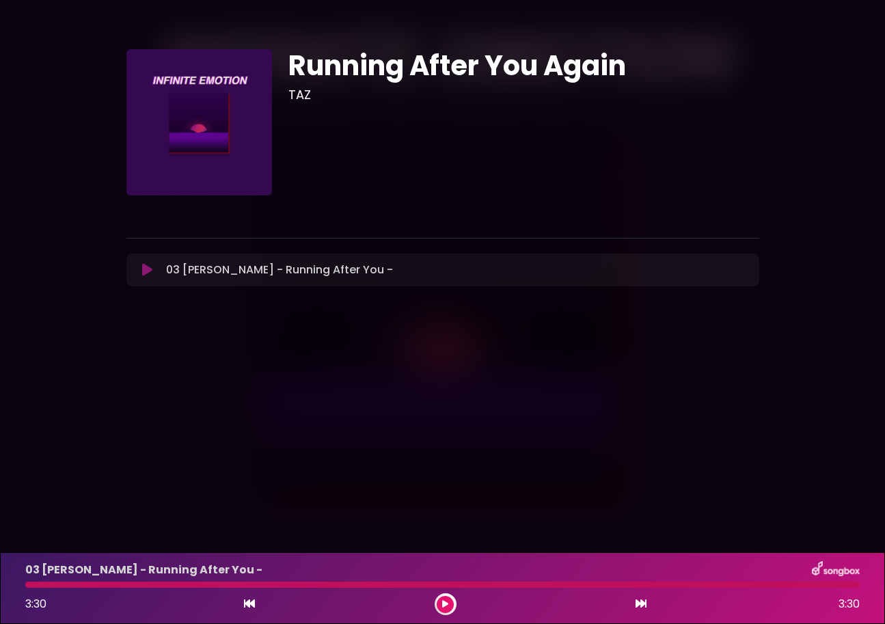
drag, startPoint x: 94, startPoint y: 582, endPoint x: 20, endPoint y: 585, distance: 73.2
click at [20, 585] on div at bounding box center [442, 584] width 851 height 6
click at [38, 585] on div at bounding box center [442, 584] width 834 height 6
click at [143, 274] on icon at bounding box center [147, 270] width 10 height 14
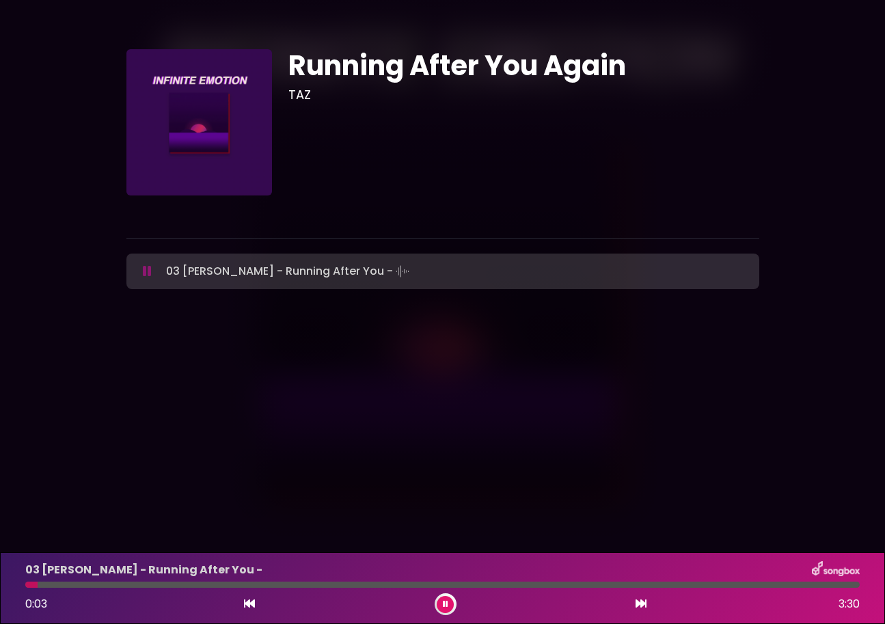
click at [143, 274] on icon at bounding box center [147, 271] width 9 height 14
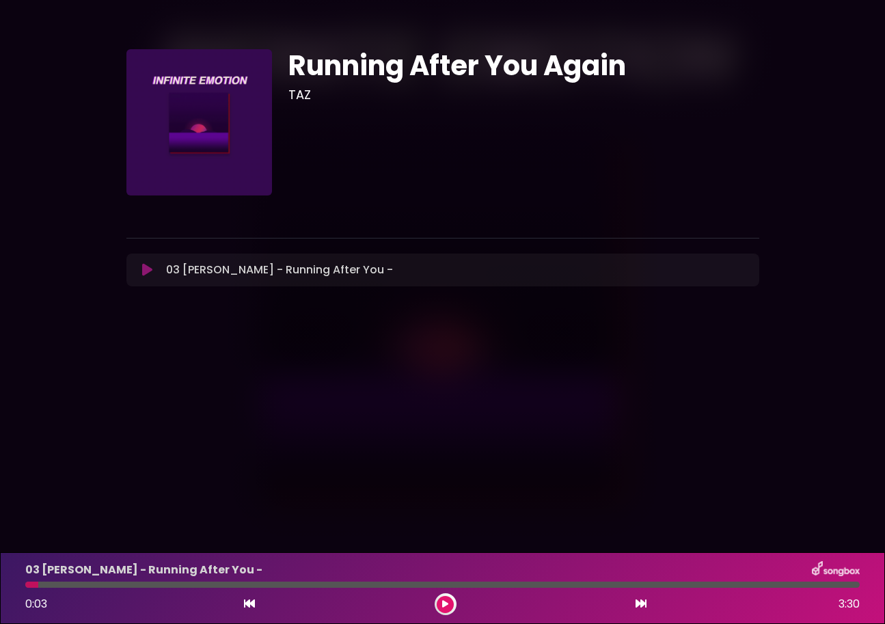
click at [143, 274] on icon at bounding box center [147, 270] width 10 height 14
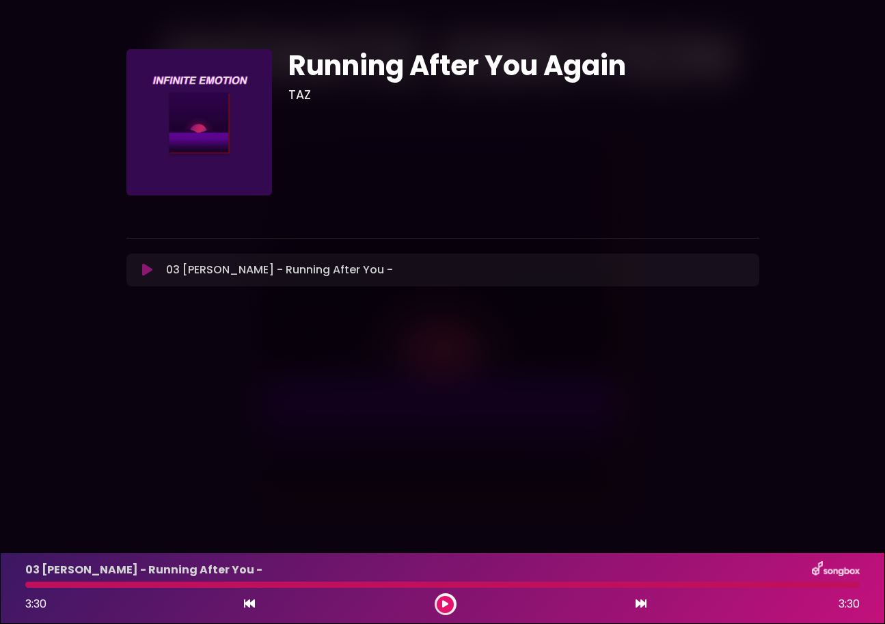
click at [152, 261] on div "03 [PERSON_NAME] - Running After You - Loading Track... Your Feedback Name" at bounding box center [442, 269] width 633 height 33
click at [145, 267] on icon at bounding box center [147, 270] width 10 height 14
click at [146, 262] on div "03 [PERSON_NAME] - Running After You - Loading Track..." at bounding box center [443, 270] width 616 height 16
click at [143, 274] on icon at bounding box center [147, 270] width 10 height 14
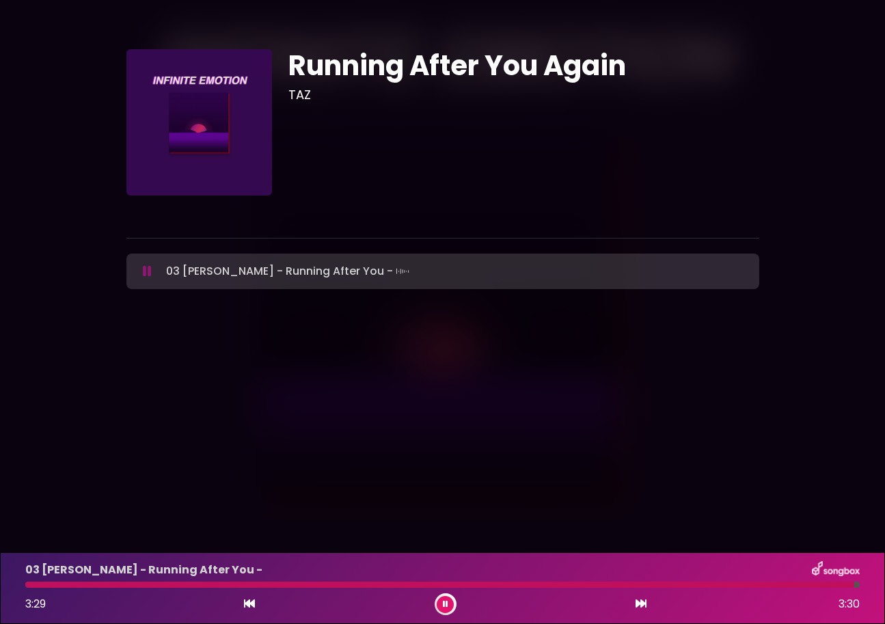
click at [171, 577] on p "03 [PERSON_NAME] - Running After You -" at bounding box center [143, 570] width 237 height 16
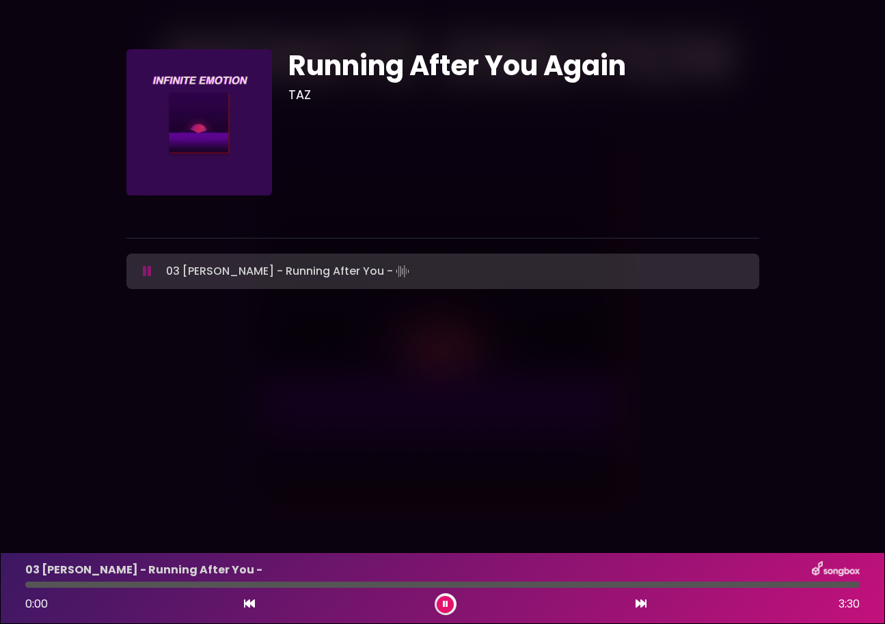
drag, startPoint x: 168, startPoint y: 582, endPoint x: 20, endPoint y: 588, distance: 147.7
click at [20, 588] on div "03 [PERSON_NAME] - Running After You - 0:00 3:30" at bounding box center [442, 588] width 851 height 54
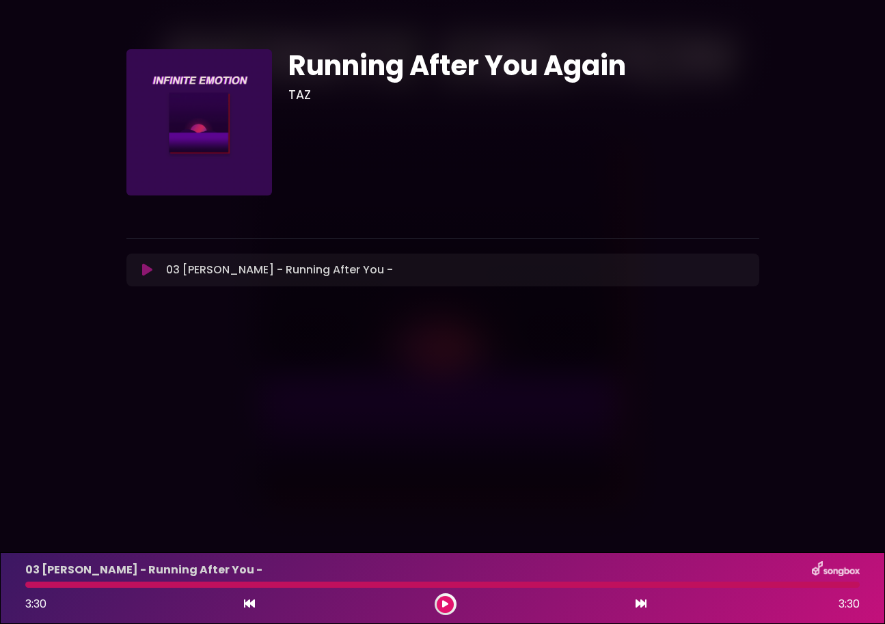
click at [138, 586] on div at bounding box center [442, 584] width 834 height 6
drag, startPoint x: 115, startPoint y: 583, endPoint x: 5, endPoint y: 583, distance: 110.0
click at [5, 583] on div "03 [PERSON_NAME] - Running After You - 3:30 3:30" at bounding box center [442, 588] width 885 height 72
click at [451, 601] on button at bounding box center [445, 604] width 17 height 17
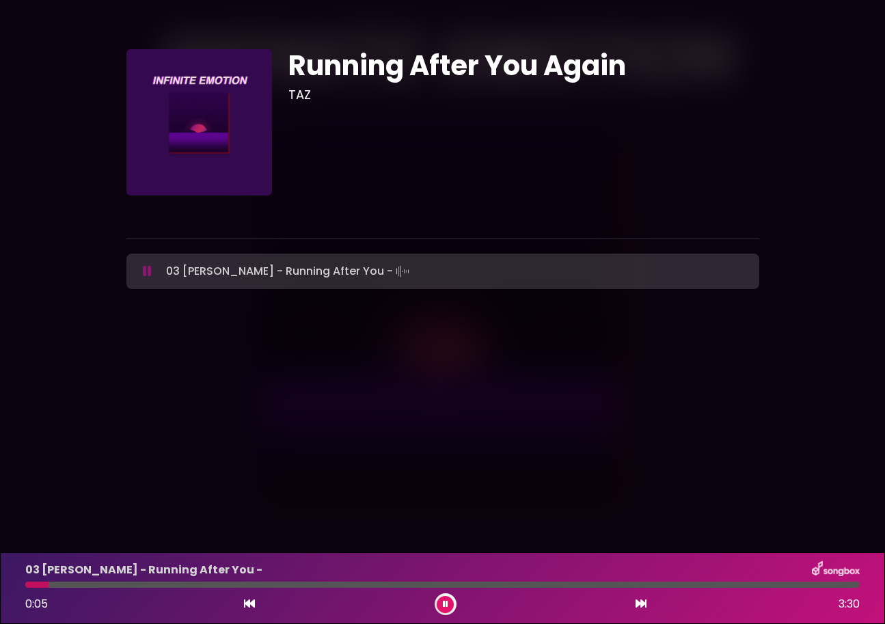
drag, startPoint x: 48, startPoint y: 584, endPoint x: 16, endPoint y: 584, distance: 31.4
click at [17, 584] on div at bounding box center [442, 584] width 851 height 6
click at [443, 584] on div at bounding box center [442, 584] width 834 height 6
click at [445, 601] on icon at bounding box center [445, 604] width 5 height 8
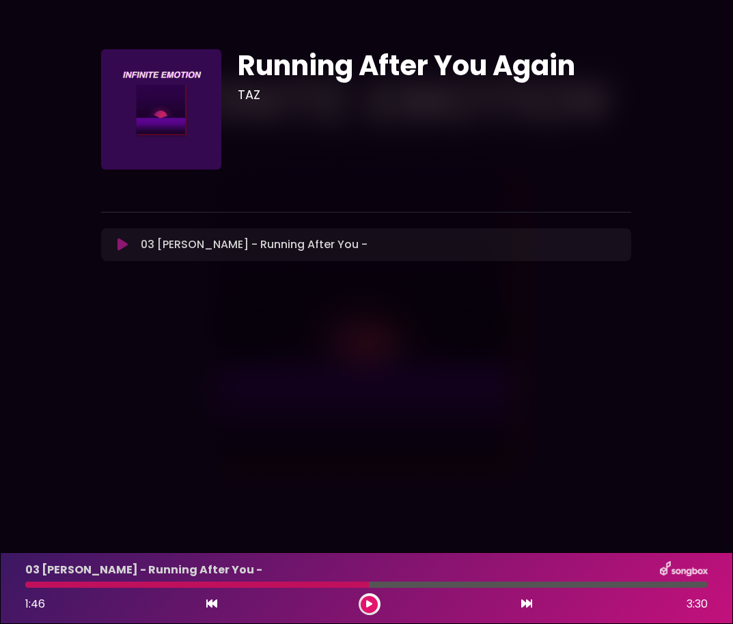
click at [366, 597] on button at bounding box center [369, 604] width 17 height 17
click at [189, 579] on div "03 [PERSON_NAME] - Running After You - 3:30 3:30" at bounding box center [366, 588] width 699 height 54
click at [174, 587] on div at bounding box center [366, 584] width 683 height 6
click at [363, 600] on button at bounding box center [369, 604] width 17 height 17
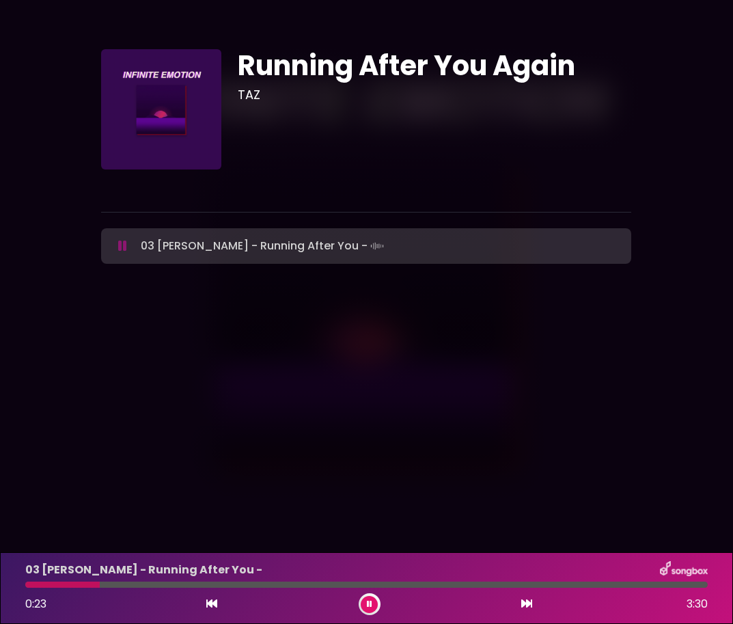
click at [100, 582] on div at bounding box center [366, 584] width 683 height 6
click at [29, 581] on div at bounding box center [366, 584] width 683 height 6
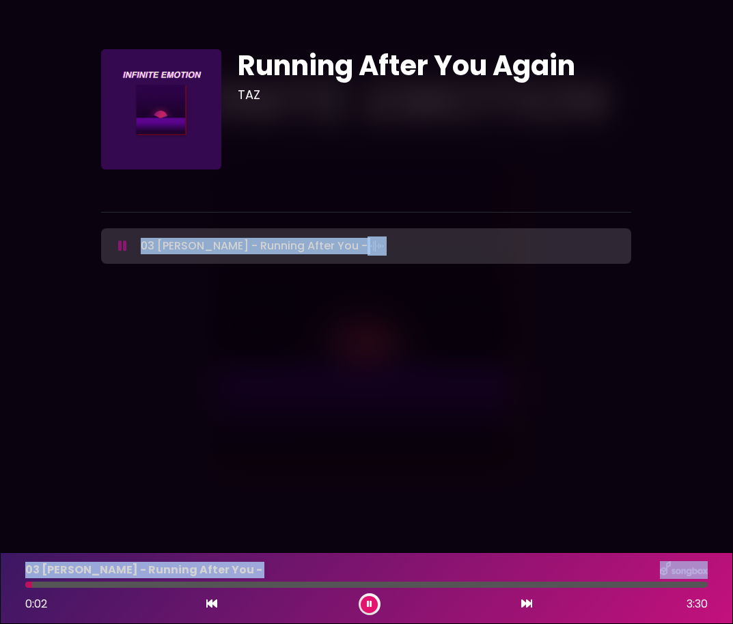
drag, startPoint x: 32, startPoint y: 584, endPoint x: -37, endPoint y: 584, distance: 69.0
click at [0, 584] on html "× Running After You Again TAZ" at bounding box center [366, 312] width 733 height 624
